Goal: Information Seeking & Learning: Learn about a topic

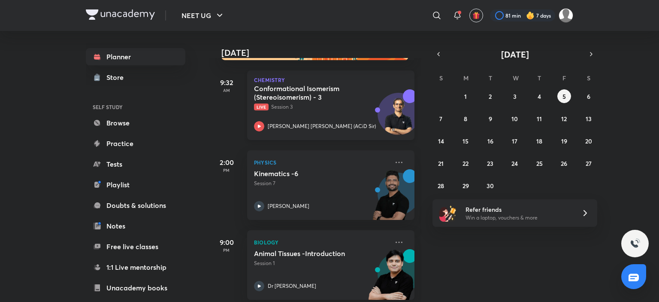
scroll to position [49, 0]
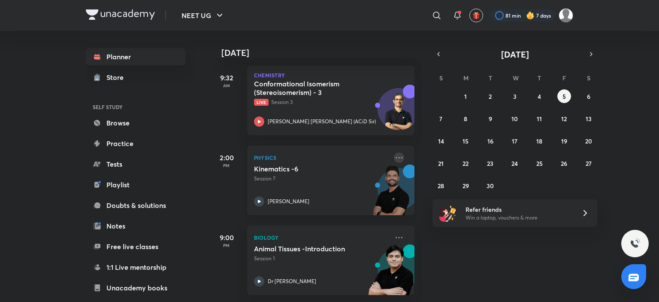
click at [394, 152] on icon at bounding box center [399, 157] width 10 height 10
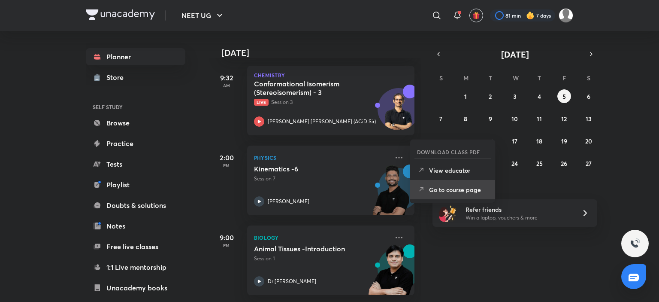
click at [452, 185] on p "Go to course page" at bounding box center [458, 189] width 59 height 9
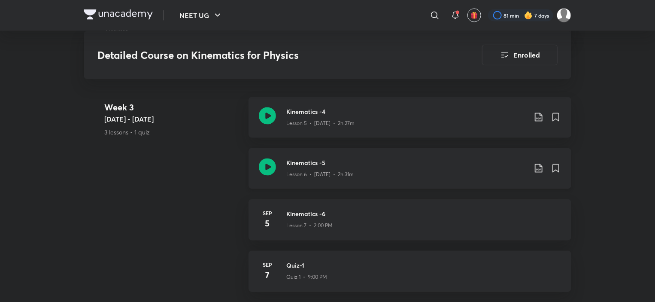
scroll to position [733, 0]
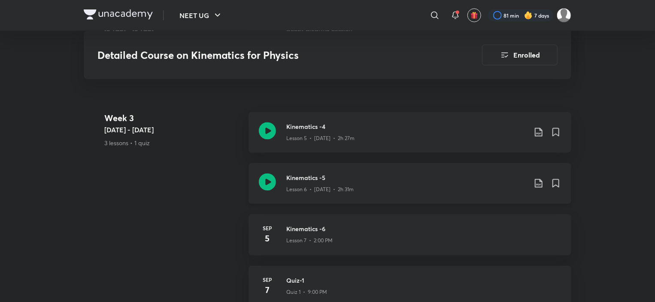
click at [538, 178] on icon at bounding box center [539, 183] width 10 height 10
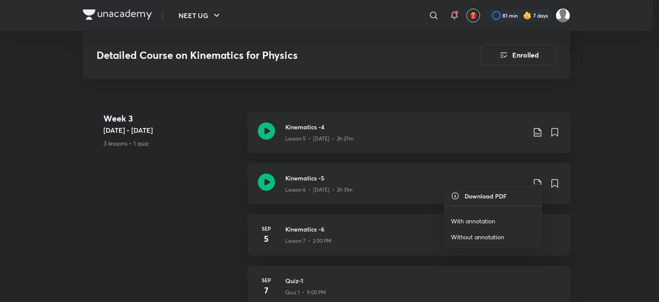
click at [472, 220] on p "With annotation" at bounding box center [473, 220] width 44 height 9
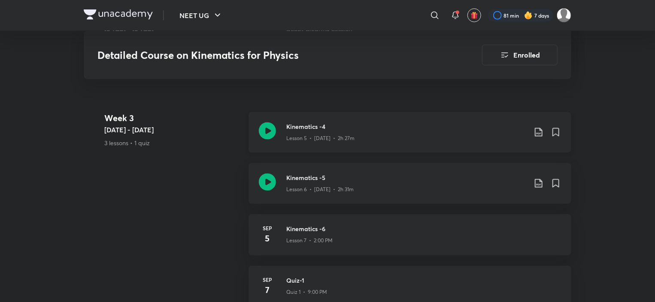
click at [538, 127] on icon at bounding box center [539, 132] width 10 height 10
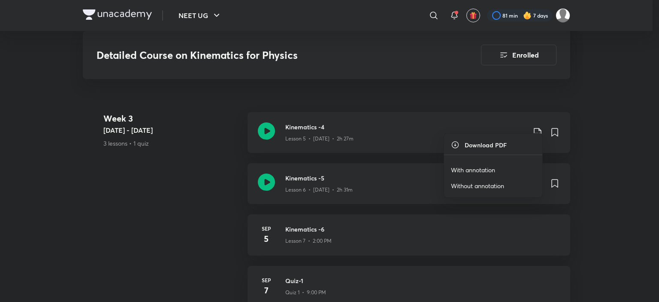
click at [466, 168] on p "With annotation" at bounding box center [473, 169] width 44 height 9
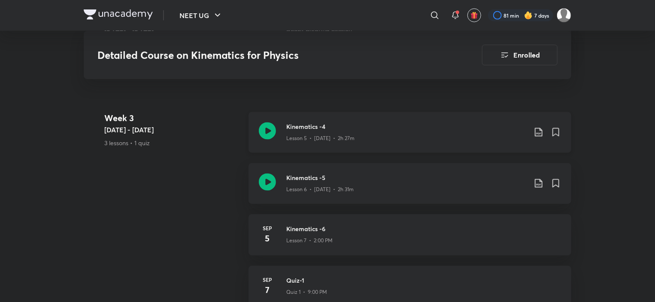
click at [297, 122] on h3 "Kinematics -4" at bounding box center [406, 126] width 240 height 9
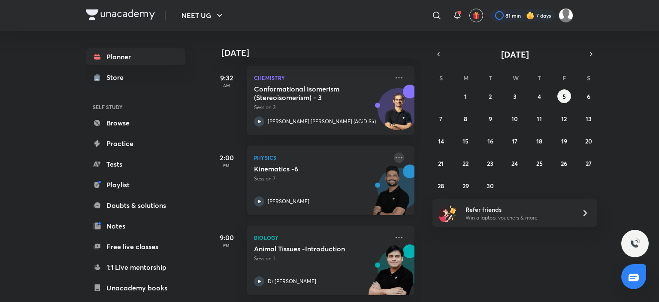
click at [394, 152] on icon at bounding box center [399, 157] width 10 height 10
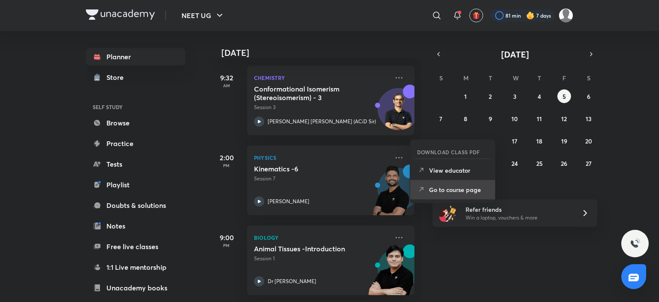
click at [455, 190] on p "Go to course page" at bounding box center [458, 189] width 59 height 9
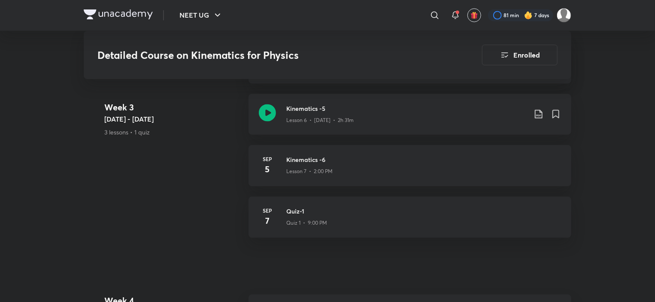
scroll to position [732, 0]
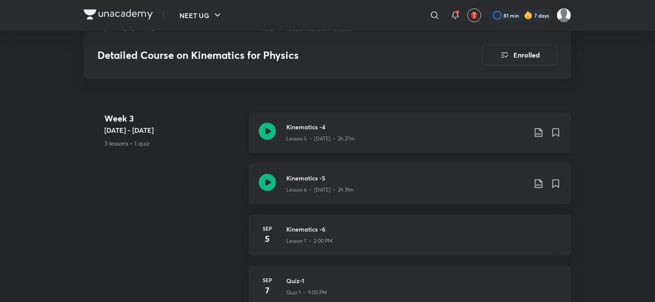
click at [310, 135] on p "Lesson 5 • Sep 1 • 2h 27m" at bounding box center [320, 139] width 68 height 8
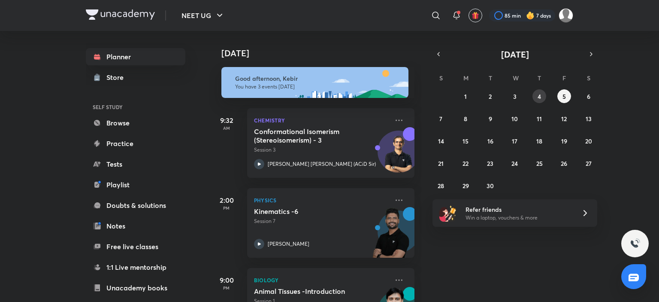
click at [540, 99] on abbr "4" at bounding box center [539, 96] width 3 height 8
click at [589, 93] on abbr "6" at bounding box center [588, 96] width 3 height 8
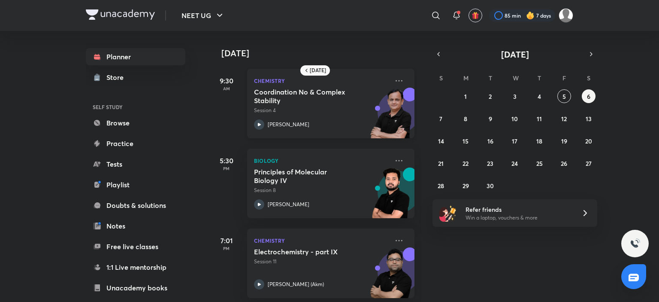
click at [281, 125] on p "[PERSON_NAME]" at bounding box center [289, 125] width 42 height 8
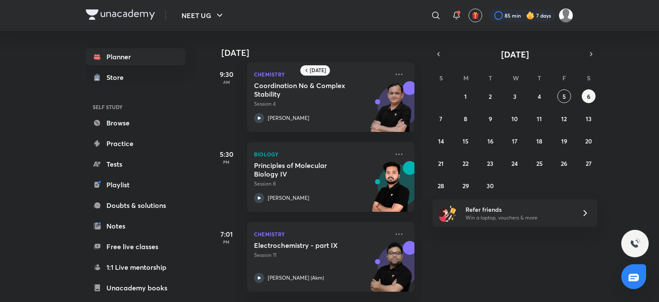
scroll to position [3, 0]
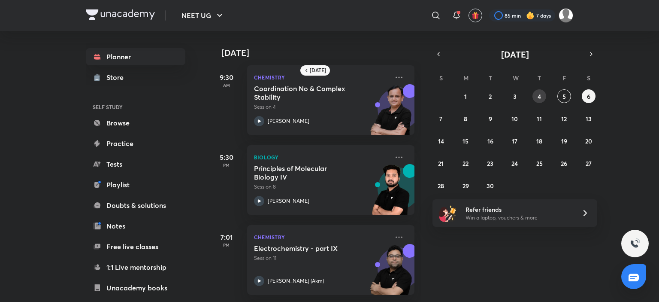
click at [544, 99] on button "4" at bounding box center [540, 96] width 14 height 14
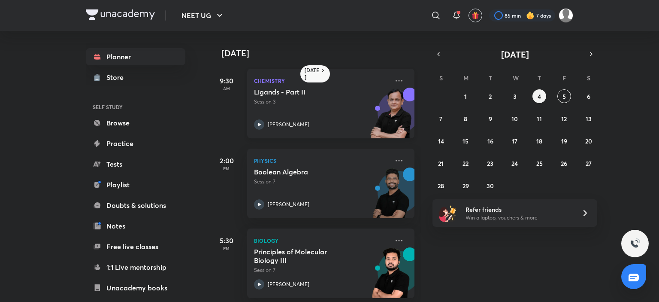
click at [273, 115] on div "Ligands - Part II Session 3 [PERSON_NAME]" at bounding box center [321, 109] width 135 height 42
